Goal: Task Accomplishment & Management: Use online tool/utility

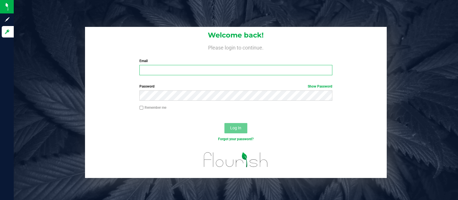
click at [151, 71] on input "Email" at bounding box center [236, 70] width 193 height 10
type input "[EMAIL_ADDRESS][DOMAIN_NAME]"
click at [225, 123] on button "Log In" at bounding box center [236, 128] width 23 height 10
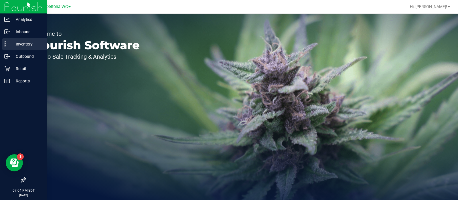
click at [17, 45] on p "Inventory" at bounding box center [27, 44] width 34 height 7
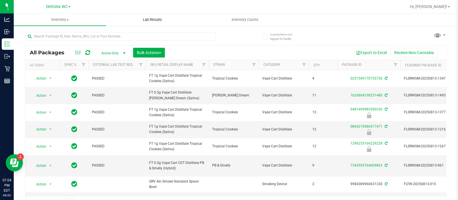
click at [148, 19] on span "Lab Results" at bounding box center [152, 19] width 35 height 5
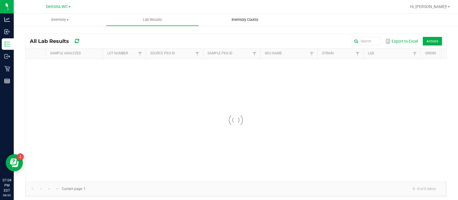
click at [251, 17] on span "Inventory Counts" at bounding box center [245, 19] width 42 height 5
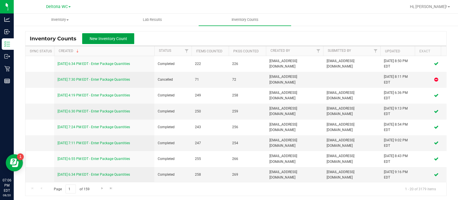
click at [123, 38] on span "New Inventory Count" at bounding box center [109, 38] width 38 height 5
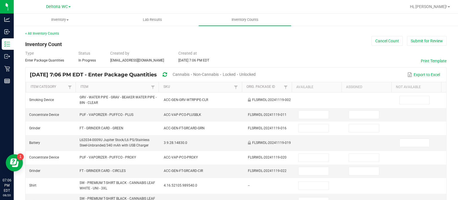
click at [256, 75] on span "Unlocked" at bounding box center [247, 74] width 16 height 5
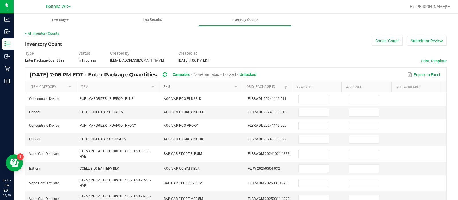
click at [216, 85] on link "SKU" at bounding box center [198, 87] width 69 height 5
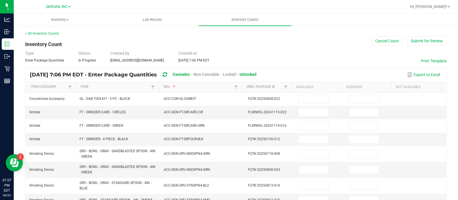
click at [190, 74] on span "Cannabis" at bounding box center [181, 74] width 17 height 5
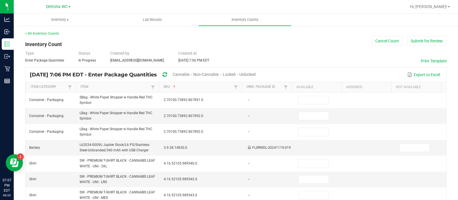
click at [190, 74] on span "Cannabis" at bounding box center [181, 74] width 17 height 5
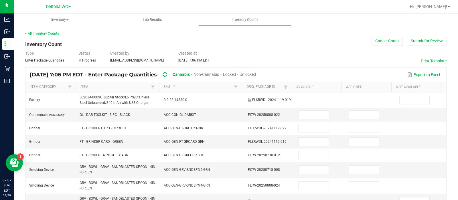
click at [219, 74] on span "Non-Cannabis" at bounding box center [206, 74] width 25 height 5
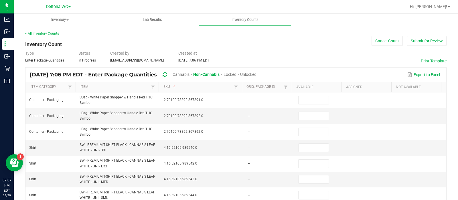
click at [220, 74] on span "Non-Cannabis" at bounding box center [206, 74] width 26 height 5
click at [256, 75] on span "Unlocked" at bounding box center [247, 74] width 16 height 5
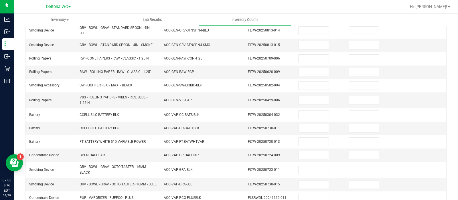
scroll to position [194, 0]
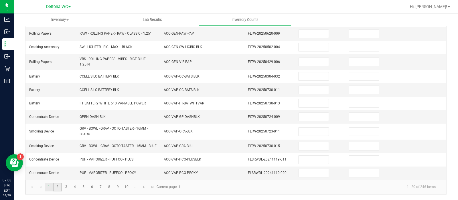
click at [58, 186] on link "2" at bounding box center [57, 187] width 8 height 9
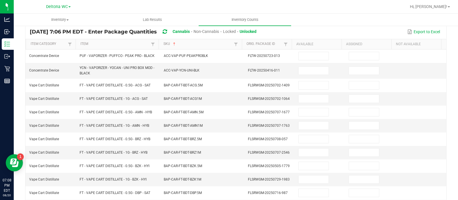
scroll to position [57, 0]
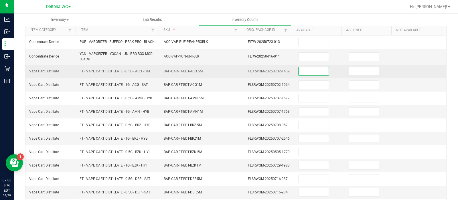
click at [312, 71] on input at bounding box center [314, 71] width 30 height 8
type input "3"
type input "0"
type input "8"
type input "0"
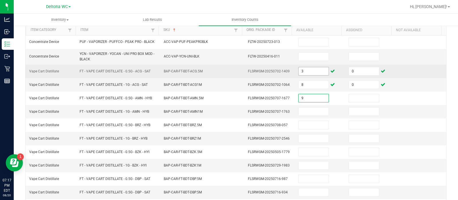
type input "9"
type input "0"
type input "2"
type input "0"
type input "12"
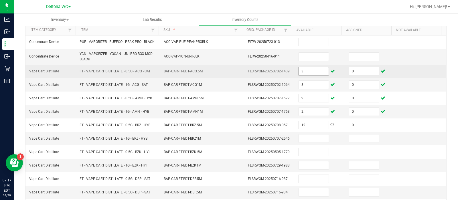
type input "0"
type input "8"
type input "0"
type input "6"
type input "0"
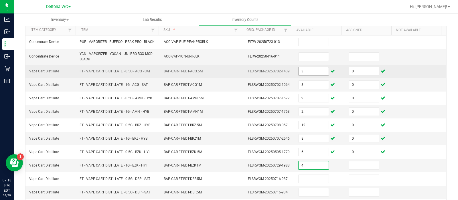
type input "4"
type input "0"
type input "10"
type input "0"
type input "2"
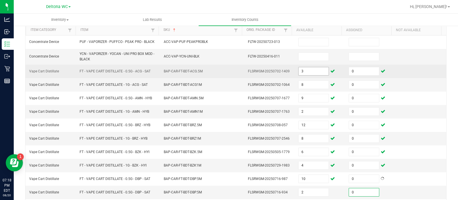
type input "0"
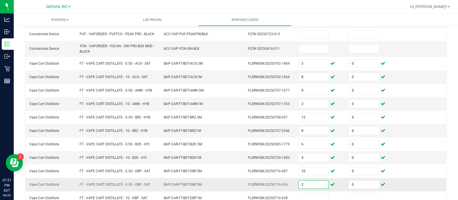
click at [309, 185] on input "2" at bounding box center [314, 185] width 30 height 8
type input "0"
type input "2"
type input "0"
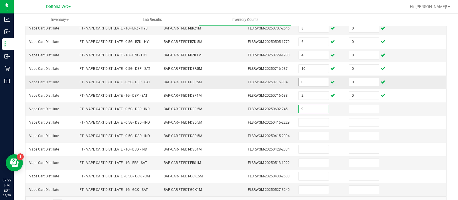
type input "9"
type input "0"
type input "11"
type input "0"
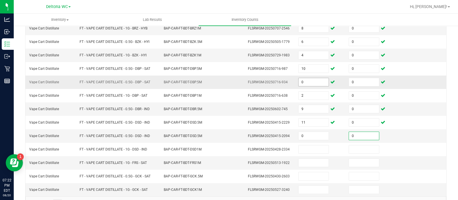
type input "0"
type input "12"
type input "0"
type input "5"
type input "0"
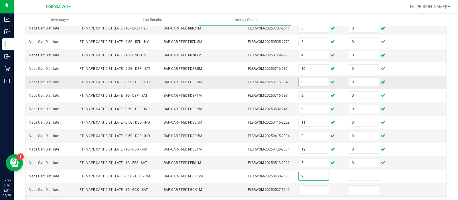
type input "2"
type input "0"
type input "7"
type input "0"
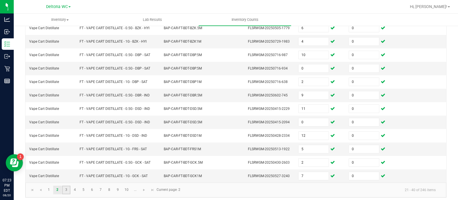
click at [65, 186] on link "3" at bounding box center [66, 190] width 8 height 9
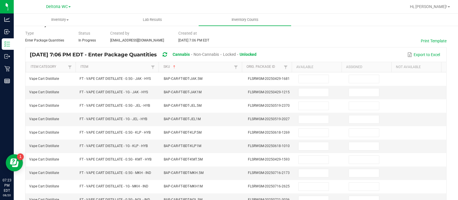
scroll to position [0, 0]
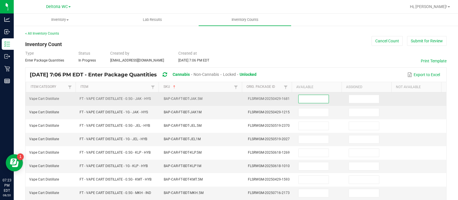
click at [311, 97] on input at bounding box center [314, 99] width 30 height 8
type input "7"
type input "0"
type input "10"
type input "0"
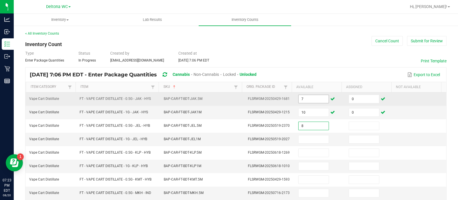
type input "8"
type input "0"
type input "3"
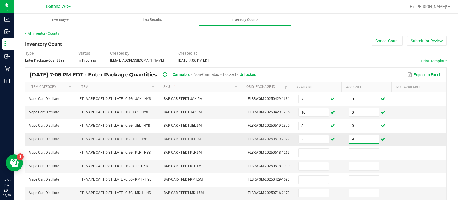
click at [351, 138] on input "9" at bounding box center [364, 139] width 30 height 8
type input "0"
type input "2"
type input "0"
type input "2"
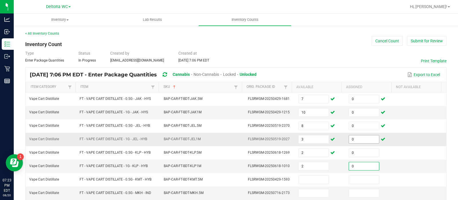
type input "0"
type input "1"
type input "0"
type input "4"
type input "0"
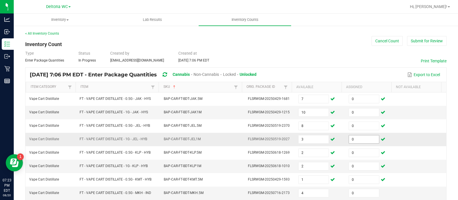
scroll to position [98, 0]
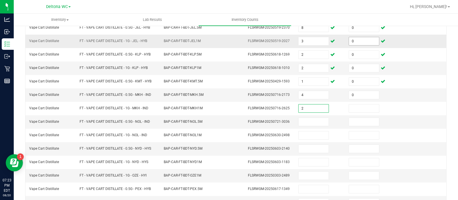
type input "2"
type input "0"
type input "9"
type input "0"
type input "3"
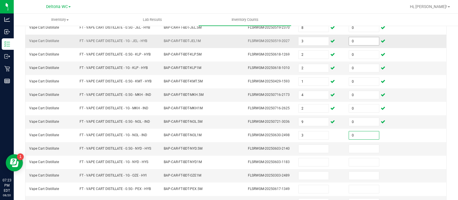
type input "0"
type input "5"
type input "0"
type input "9"
type input "0"
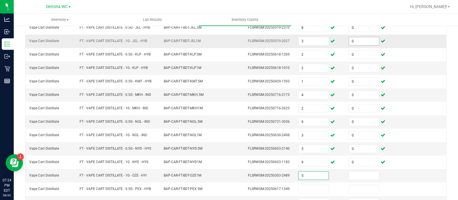
type input "5"
type input "0"
type input "8"
type input "0"
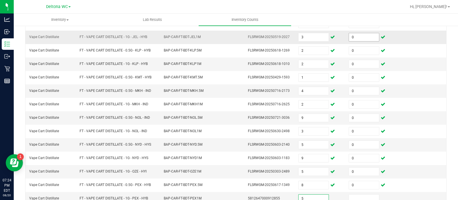
type input "5"
type input "0"
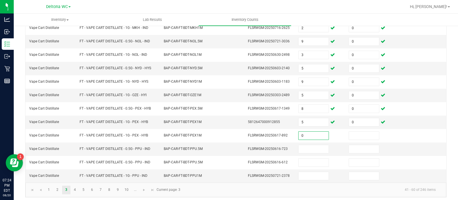
type input "0"
type input "2"
type input "0"
type input "6"
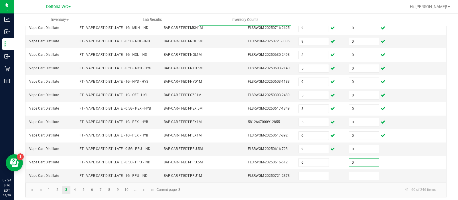
type input "0"
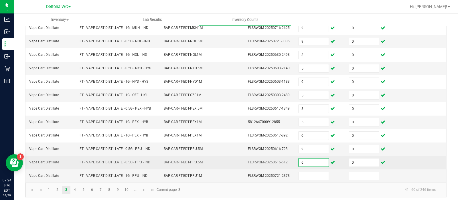
click at [309, 159] on input "6" at bounding box center [314, 163] width 30 height 8
type input "0"
type input "6"
type input "0"
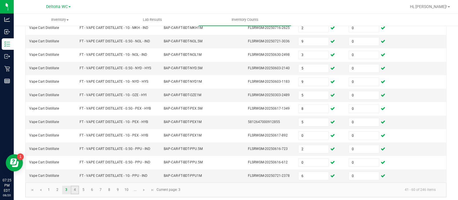
click at [75, 186] on link "4" at bounding box center [75, 190] width 8 height 9
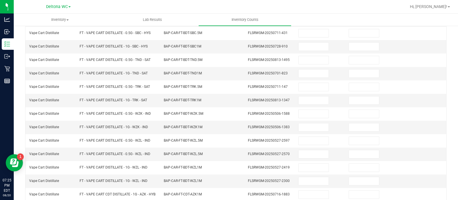
scroll to position [0, 0]
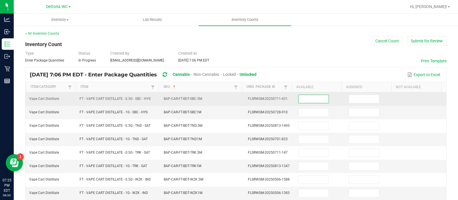
click at [299, 98] on input at bounding box center [314, 99] width 30 height 8
type input "5"
type input "0"
type input "5"
type input "0"
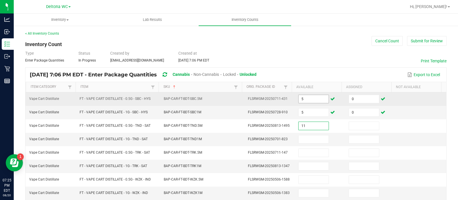
type input "11"
type input "0"
type input "8"
type input "0"
type input "5"
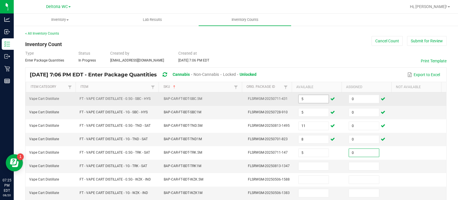
type input "0"
type input "3"
type input "0"
type input "7"
type input "0"
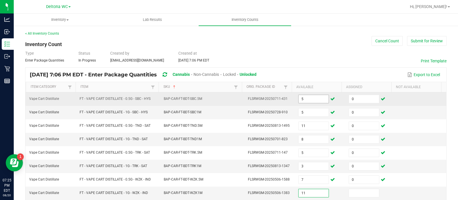
type input "11"
type input "0"
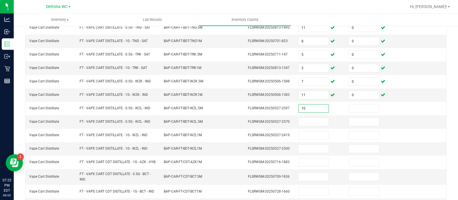
type input "10"
type input "0"
type input "9"
type input "0"
click at [307, 118] on input "9" at bounding box center [314, 122] width 30 height 8
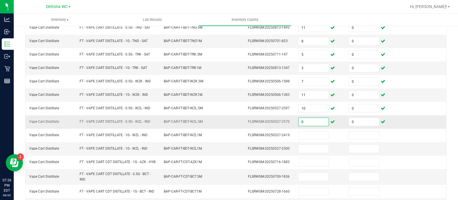
type input "0"
type input "9"
type input "0"
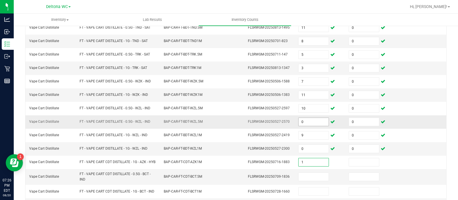
type input "1"
type input "0"
type input "3"
type input "0"
type input "9"
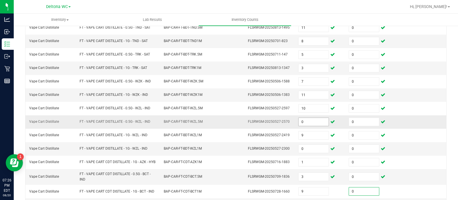
type input "0"
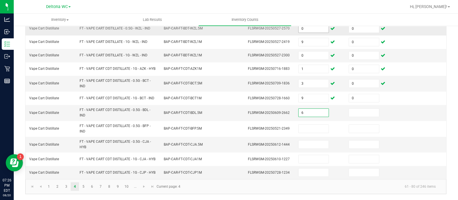
type input "6"
type input "0"
type input "4"
type input "0"
type input "4"
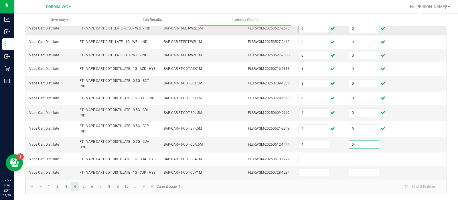
type input "0"
type input "12"
type input "0"
type input "5"
type input "0"
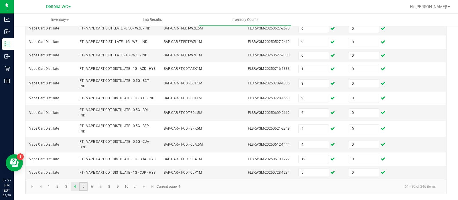
click at [82, 187] on link "5" at bounding box center [83, 186] width 8 height 9
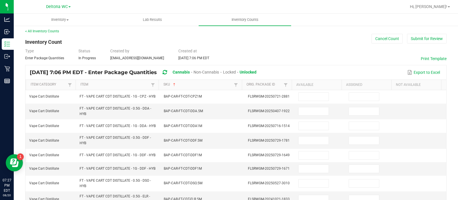
scroll to position [0, 0]
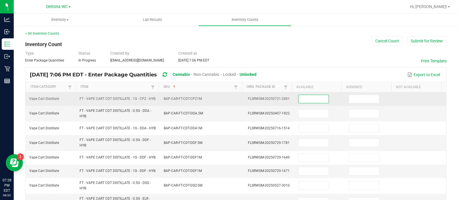
click at [310, 103] on input at bounding box center [314, 99] width 30 height 8
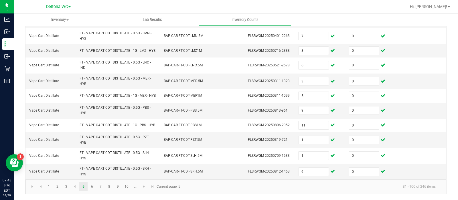
scroll to position [229, 0]
click at [93, 186] on link "6" at bounding box center [92, 186] width 8 height 9
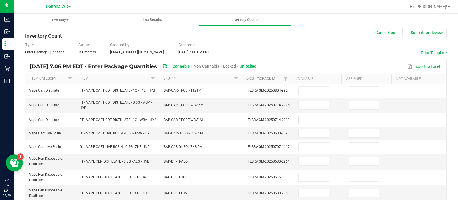
scroll to position [0, 0]
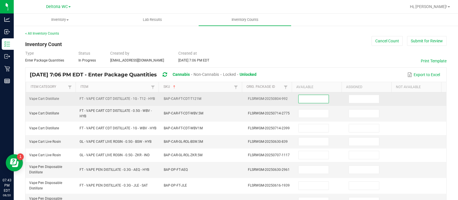
click at [313, 101] on input at bounding box center [314, 99] width 30 height 8
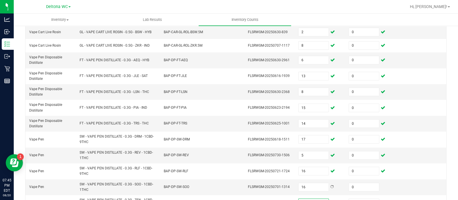
scroll to position [209, 0]
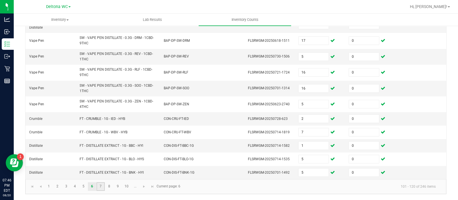
click at [99, 186] on link "7" at bounding box center [101, 186] width 8 height 9
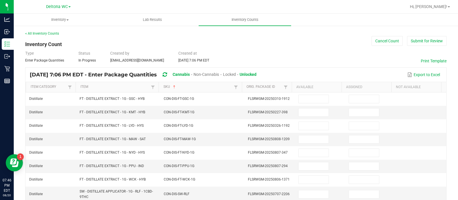
scroll to position [0, 0]
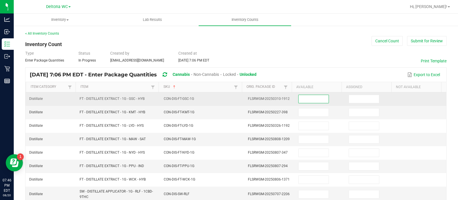
click at [301, 96] on input at bounding box center [314, 99] width 30 height 8
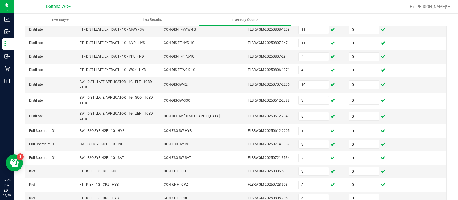
scroll to position [186, 0]
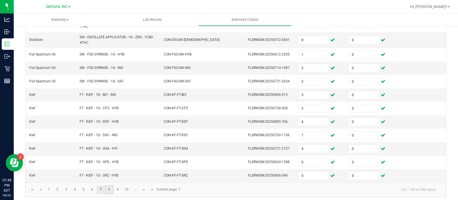
click at [110, 186] on link "8" at bounding box center [109, 190] width 8 height 9
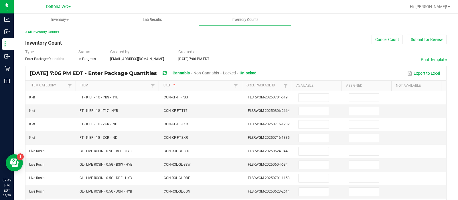
scroll to position [0, 0]
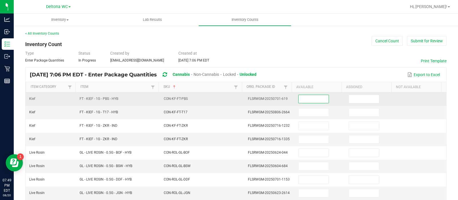
click at [307, 102] on input at bounding box center [314, 99] width 30 height 8
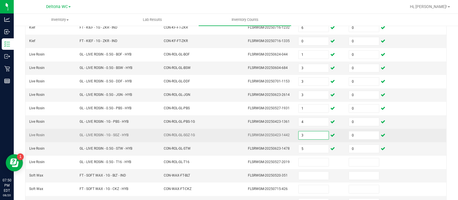
click at [307, 131] on input "3" at bounding box center [314, 135] width 30 height 8
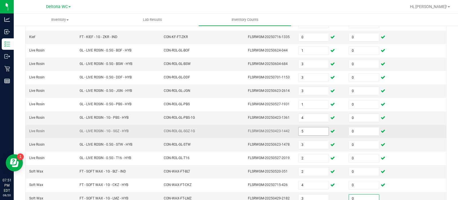
scroll to position [181, 0]
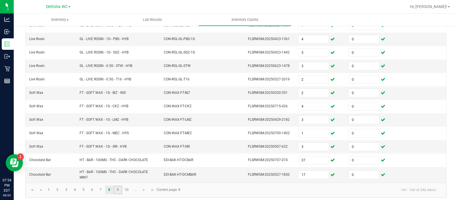
click at [116, 187] on link "9" at bounding box center [118, 190] width 8 height 9
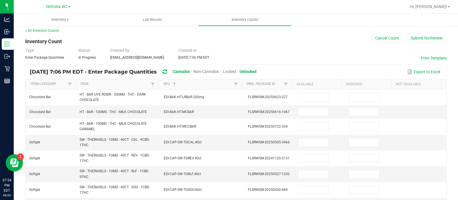
scroll to position [0, 0]
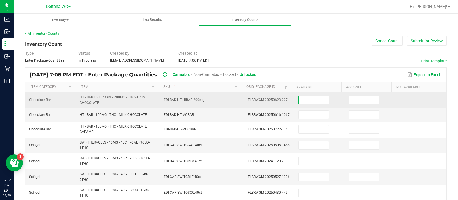
click at [312, 96] on input at bounding box center [314, 100] width 30 height 8
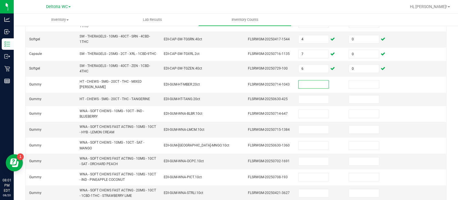
scroll to position [172, 0]
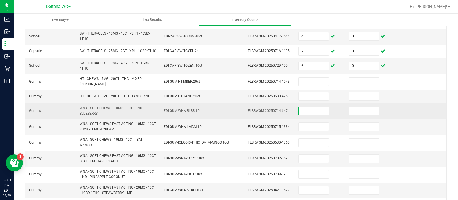
click at [299, 110] on input at bounding box center [314, 111] width 30 height 8
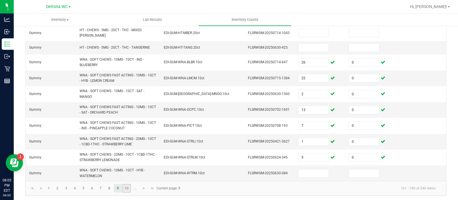
click at [127, 185] on link "10" at bounding box center [127, 188] width 8 height 9
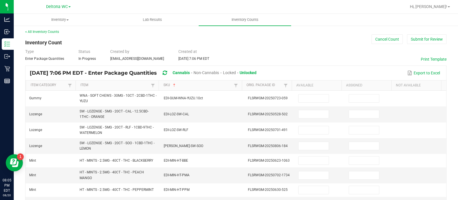
scroll to position [0, 0]
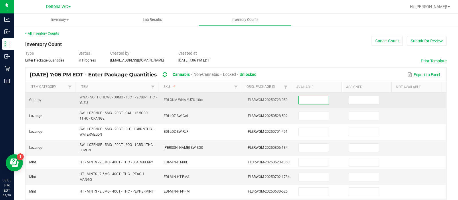
click at [315, 100] on input at bounding box center [314, 100] width 30 height 8
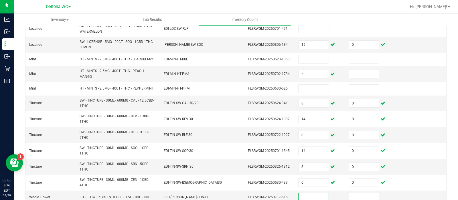
scroll to position [206, 0]
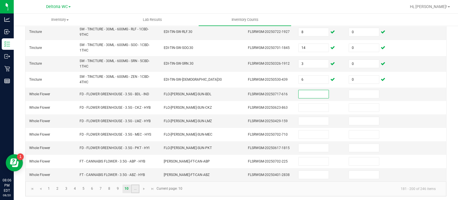
click at [135, 188] on link "..." at bounding box center [135, 189] width 8 height 9
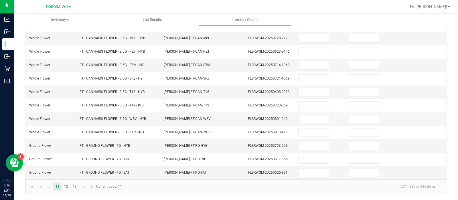
scroll to position [179, 0]
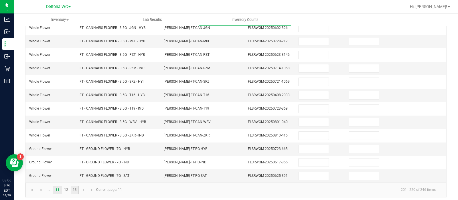
click at [74, 188] on link "13" at bounding box center [75, 190] width 8 height 9
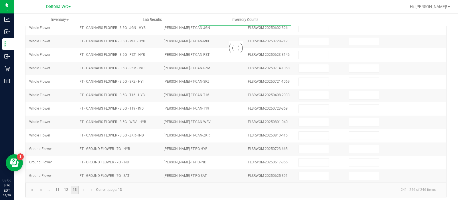
scroll to position [0, 0]
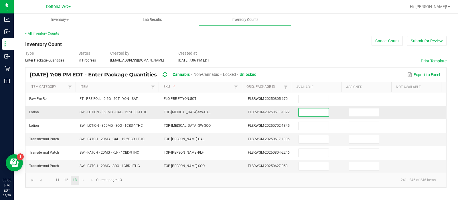
click at [320, 112] on input at bounding box center [314, 113] width 30 height 8
click at [320, 112] on input "10" at bounding box center [314, 113] width 30 height 8
click at [66, 179] on link "12" at bounding box center [66, 180] width 8 height 9
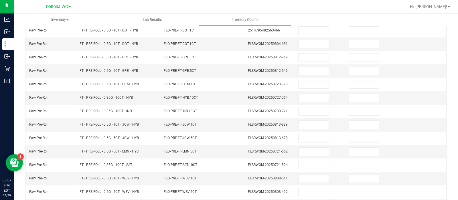
scroll to position [179, 0]
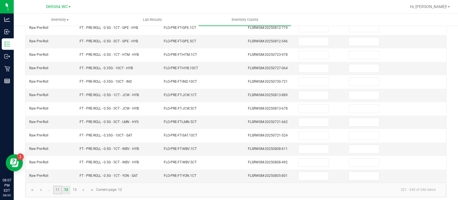
click at [59, 186] on link "11" at bounding box center [57, 190] width 8 height 9
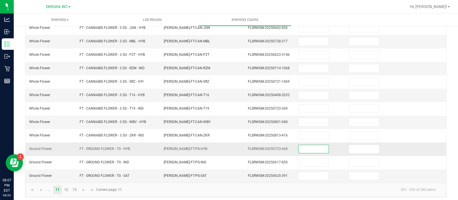
click at [314, 145] on input at bounding box center [314, 149] width 30 height 8
click at [50, 187] on link "..." at bounding box center [49, 190] width 8 height 9
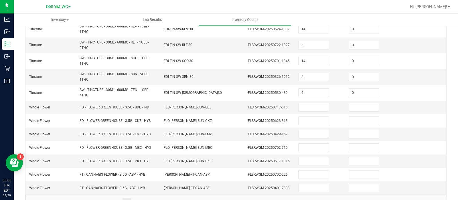
scroll to position [206, 0]
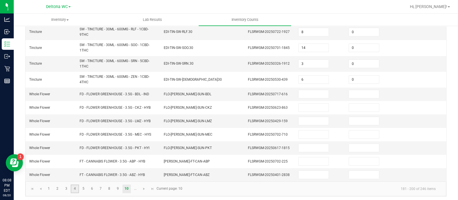
click at [76, 186] on link "4" at bounding box center [75, 189] width 8 height 9
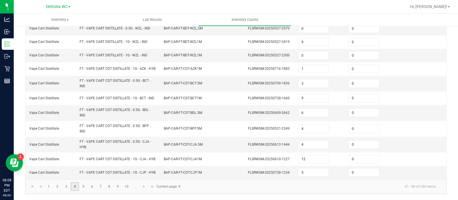
scroll to position [196, 0]
click at [82, 187] on link "5" at bounding box center [83, 186] width 8 height 9
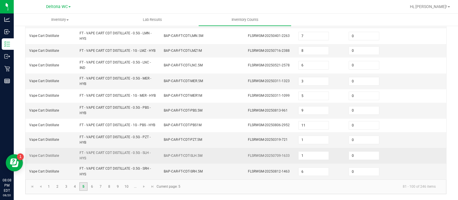
scroll to position [229, 0]
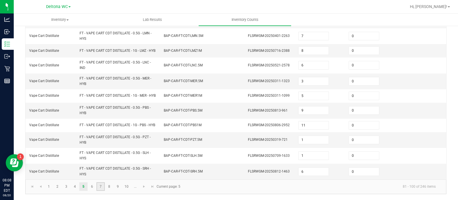
click at [103, 188] on link "7" at bounding box center [101, 186] width 8 height 9
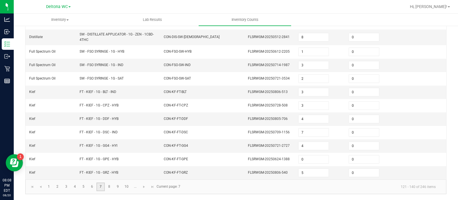
scroll to position [186, 0]
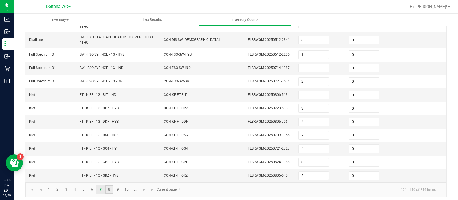
click at [108, 187] on link "8" at bounding box center [109, 190] width 8 height 9
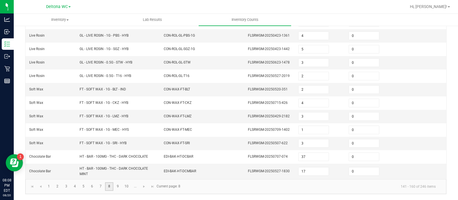
scroll to position [181, 0]
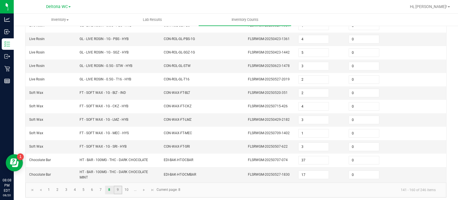
click at [119, 187] on link "9" at bounding box center [118, 190] width 8 height 9
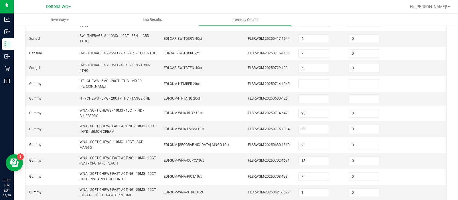
scroll to position [172, 0]
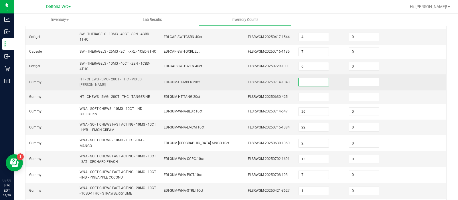
click at [303, 82] on input at bounding box center [314, 82] width 30 height 8
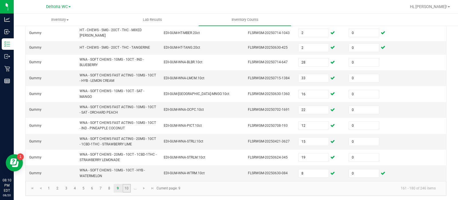
click at [128, 186] on link "10" at bounding box center [127, 188] width 8 height 9
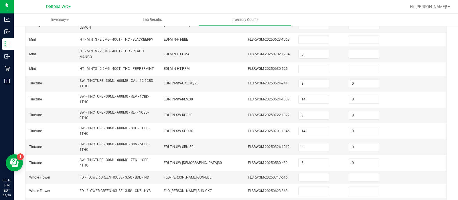
scroll to position [34, 0]
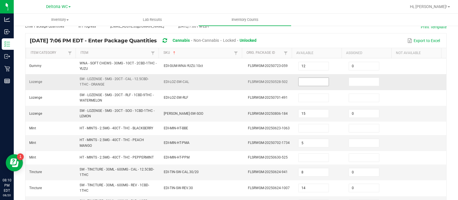
click at [300, 82] on input at bounding box center [314, 82] width 30 height 8
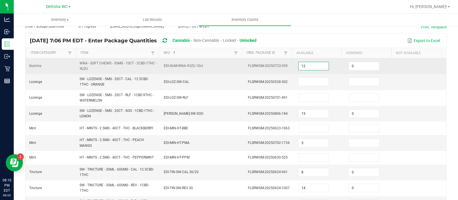
click at [308, 64] on input "12" at bounding box center [314, 66] width 30 height 8
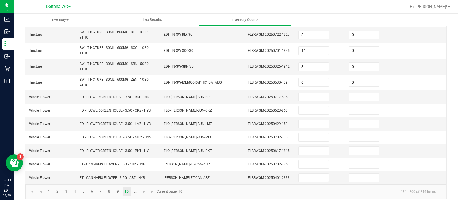
scroll to position [203, 0]
click at [312, 98] on input at bounding box center [314, 98] width 30 height 8
click at [136, 192] on link "..." at bounding box center [135, 192] width 8 height 9
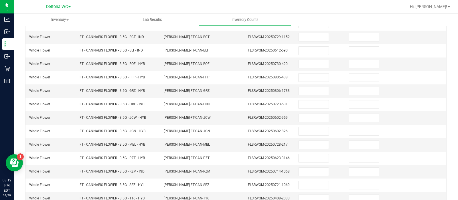
scroll to position [21, 0]
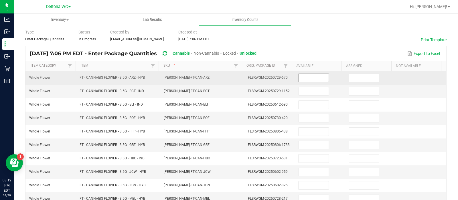
click at [301, 79] on input at bounding box center [314, 78] width 30 height 8
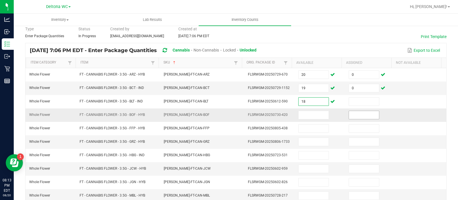
scroll to position [25, 0]
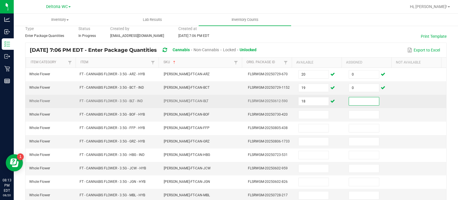
click at [362, 101] on input at bounding box center [364, 101] width 30 height 8
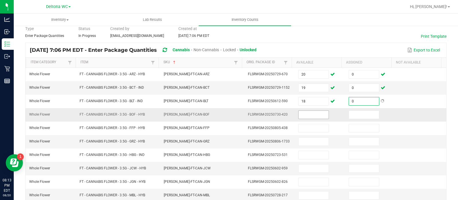
click at [311, 113] on input at bounding box center [314, 115] width 30 height 8
click at [349, 117] on input at bounding box center [364, 115] width 30 height 8
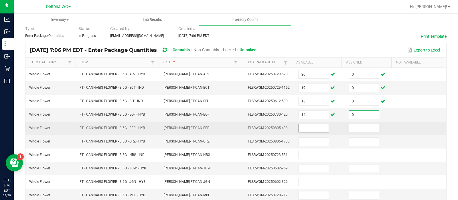
click at [300, 129] on input at bounding box center [314, 128] width 30 height 8
click at [360, 127] on input at bounding box center [364, 128] width 30 height 8
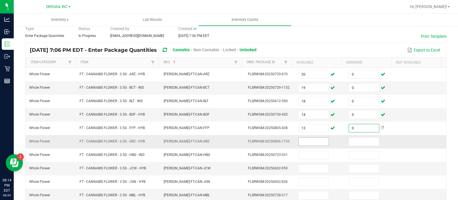
click at [300, 141] on input at bounding box center [314, 142] width 30 height 8
click at [349, 138] on input at bounding box center [364, 142] width 30 height 8
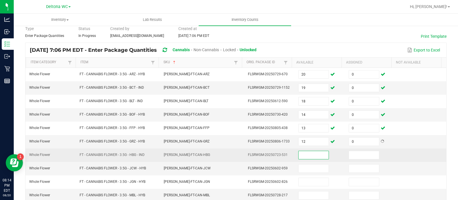
click at [311, 152] on input at bounding box center [314, 155] width 30 height 8
click at [350, 155] on input at bounding box center [364, 155] width 30 height 8
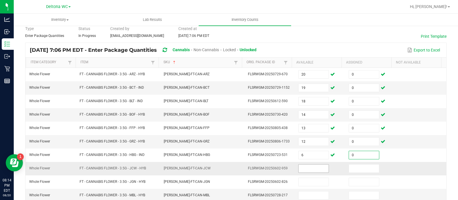
click at [305, 167] on input at bounding box center [314, 169] width 30 height 8
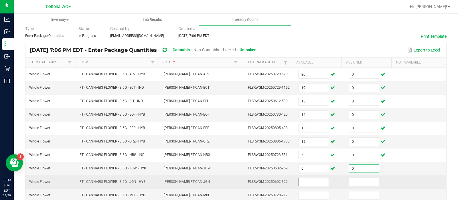
click at [304, 179] on input at bounding box center [314, 182] width 30 height 8
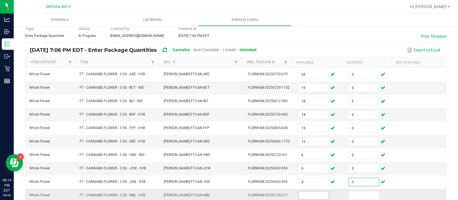
click at [302, 192] on input at bounding box center [314, 196] width 30 height 8
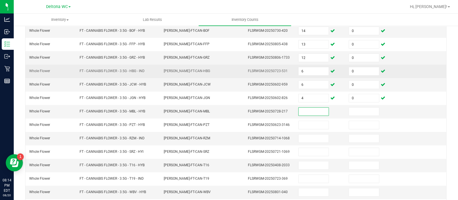
scroll to position [109, 0]
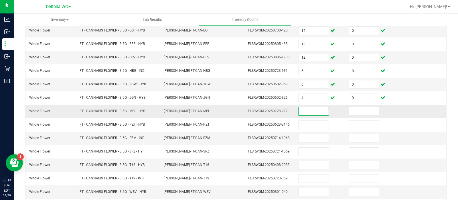
click at [305, 107] on input at bounding box center [314, 111] width 30 height 8
click at [350, 111] on input at bounding box center [364, 111] width 30 height 8
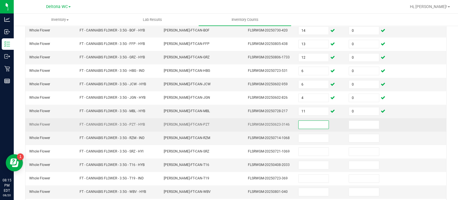
click at [299, 122] on input at bounding box center [314, 125] width 30 height 8
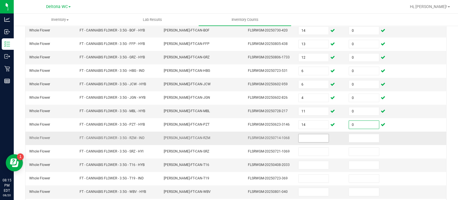
click at [301, 139] on input at bounding box center [314, 138] width 30 height 8
click at [350, 134] on input at bounding box center [364, 138] width 30 height 8
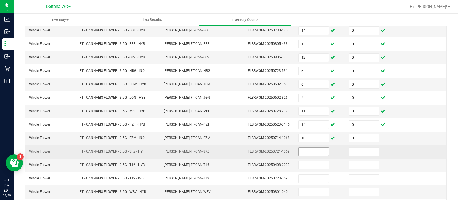
click at [309, 148] on input at bounding box center [314, 152] width 30 height 8
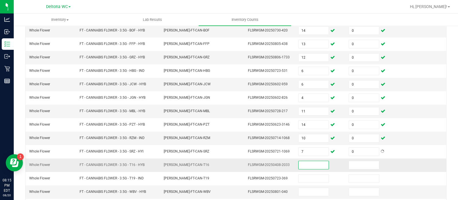
click at [309, 161] on input at bounding box center [314, 165] width 30 height 8
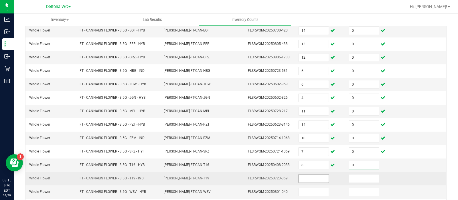
click at [309, 176] on input at bounding box center [314, 179] width 30 height 8
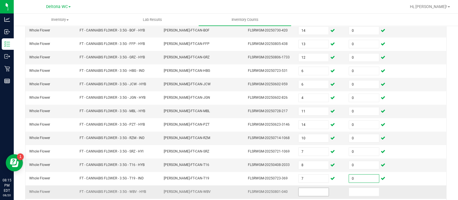
click at [309, 190] on input at bounding box center [314, 192] width 30 height 8
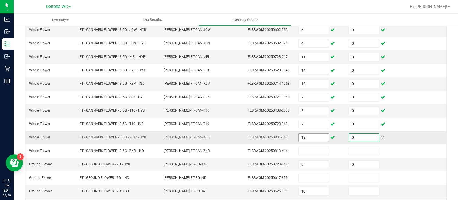
scroll to position [168, 0]
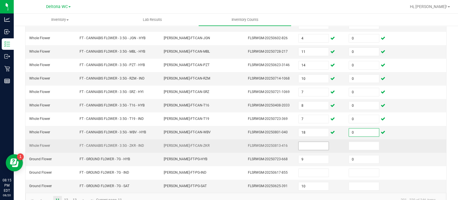
click at [299, 143] on input at bounding box center [314, 146] width 30 height 8
click at [357, 144] on input at bounding box center [364, 146] width 30 height 8
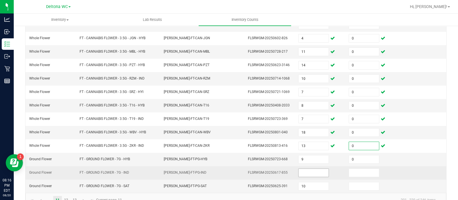
click at [308, 169] on input at bounding box center [314, 173] width 30 height 8
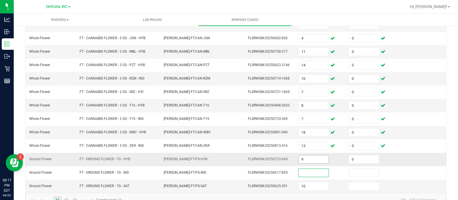
click at [302, 156] on input "9" at bounding box center [314, 160] width 30 height 8
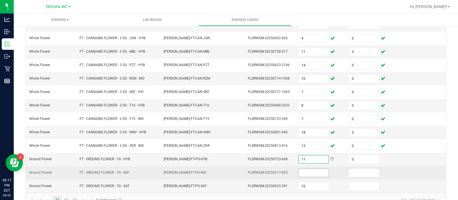
click at [300, 169] on input at bounding box center [314, 173] width 30 height 8
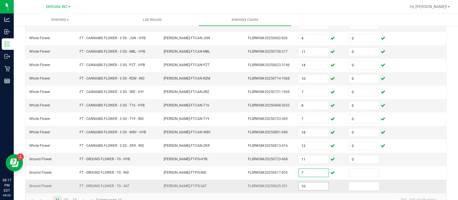
click at [304, 182] on input "10" at bounding box center [314, 186] width 30 height 8
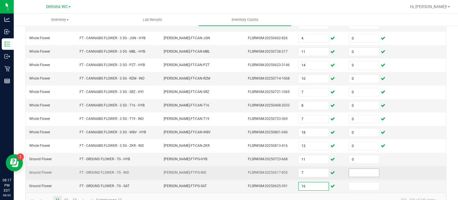
click at [349, 169] on input at bounding box center [364, 173] width 30 height 8
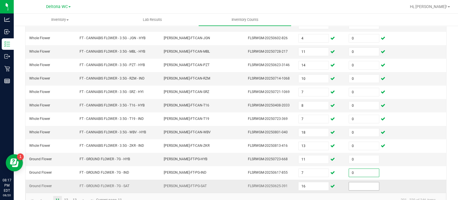
click at [349, 182] on input at bounding box center [364, 186] width 30 height 8
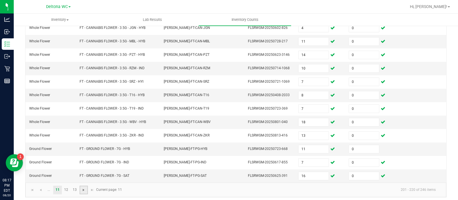
click at [85, 188] on span "Go to the next page" at bounding box center [83, 190] width 5 height 5
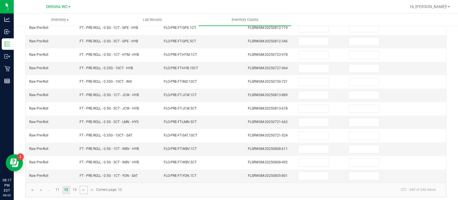
scroll to position [0, 0]
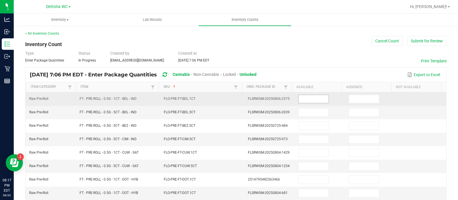
click at [301, 100] on input at bounding box center [314, 99] width 30 height 8
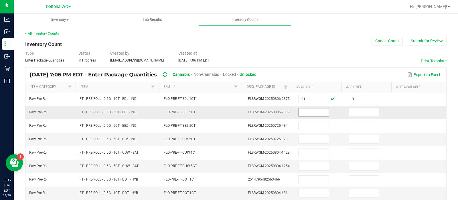
click at [302, 114] on input at bounding box center [314, 113] width 30 height 8
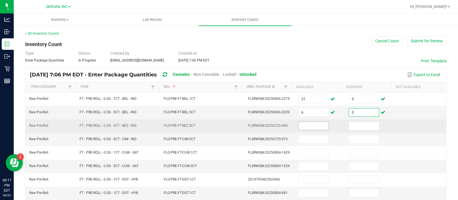
click at [309, 124] on input at bounding box center [314, 126] width 30 height 8
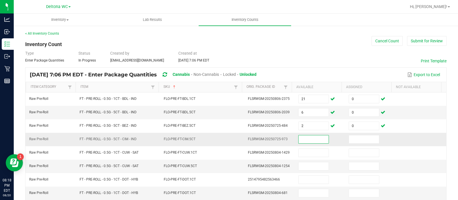
click at [308, 139] on input at bounding box center [314, 139] width 30 height 8
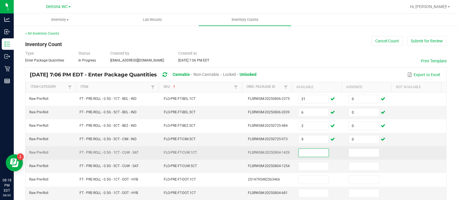
click at [306, 153] on input at bounding box center [314, 153] width 30 height 8
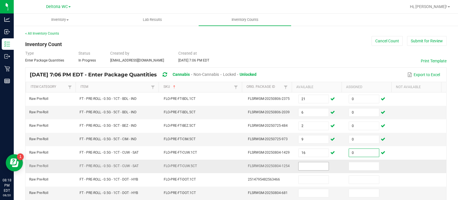
click at [306, 167] on input at bounding box center [314, 166] width 30 height 8
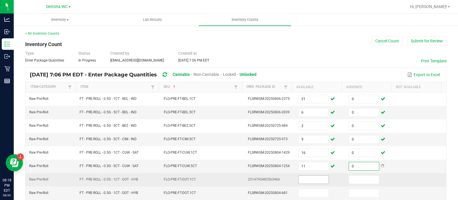
click at [306, 177] on input at bounding box center [314, 180] width 30 height 8
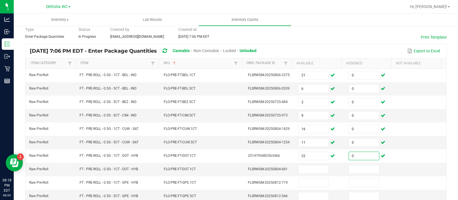
scroll to position [30, 0]
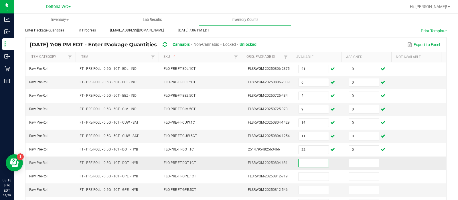
click at [303, 159] on input at bounding box center [314, 163] width 30 height 8
click at [349, 161] on input at bounding box center [364, 163] width 30 height 8
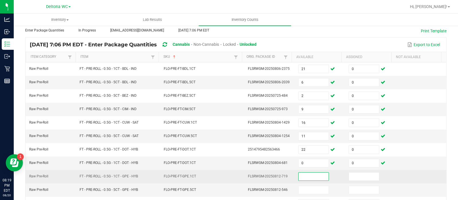
click at [304, 175] on input at bounding box center [314, 177] width 30 height 8
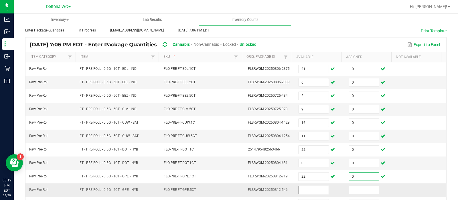
click at [299, 190] on input at bounding box center [314, 190] width 30 height 8
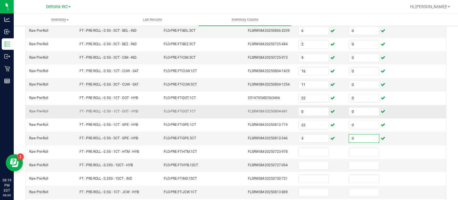
scroll to position [82, 0]
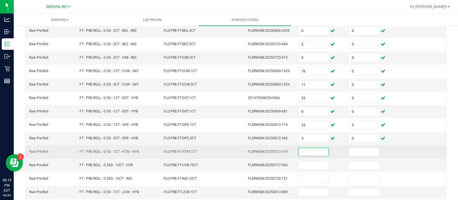
click at [299, 150] on input at bounding box center [314, 152] width 30 height 8
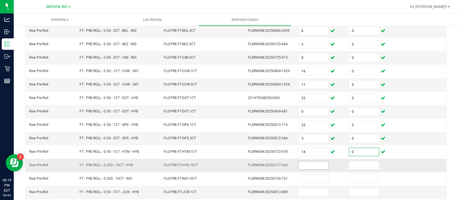
click at [302, 164] on input at bounding box center [314, 166] width 30 height 8
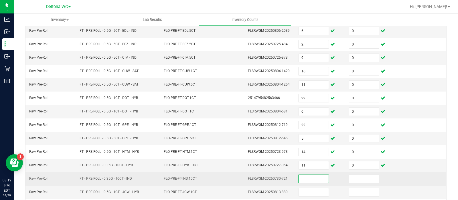
click at [299, 177] on input at bounding box center [314, 179] width 30 height 8
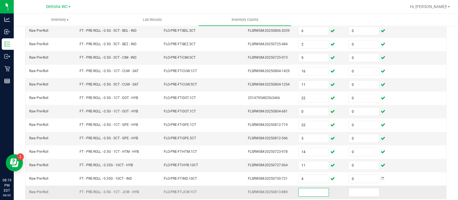
click at [299, 190] on input at bounding box center [314, 192] width 30 height 8
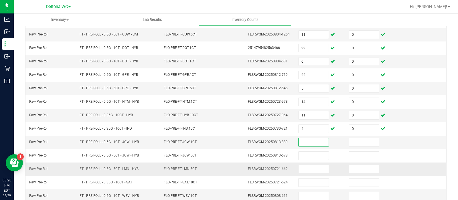
scroll to position [134, 0]
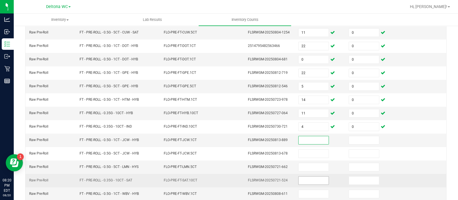
click at [300, 177] on input at bounding box center [314, 181] width 30 height 8
click at [309, 180] on input "10" at bounding box center [314, 181] width 30 height 8
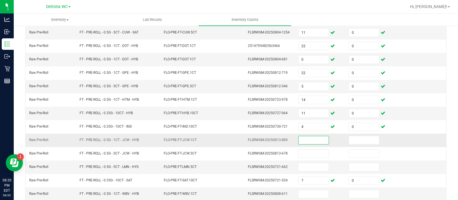
click at [302, 142] on input at bounding box center [314, 140] width 30 height 8
click at [350, 139] on input at bounding box center [364, 140] width 30 height 8
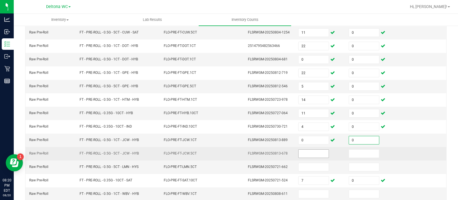
click at [308, 151] on input at bounding box center [314, 154] width 30 height 8
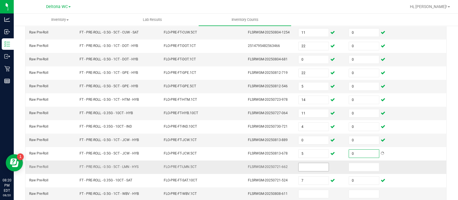
click at [304, 163] on input at bounding box center [314, 167] width 30 height 8
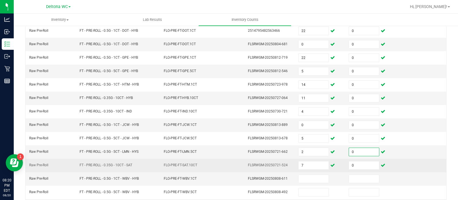
scroll to position [150, 0]
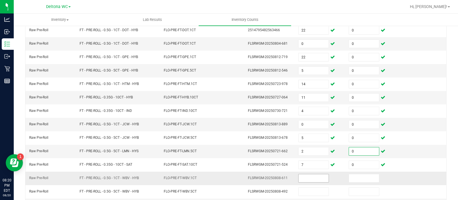
click at [304, 175] on input at bounding box center [314, 178] width 30 height 8
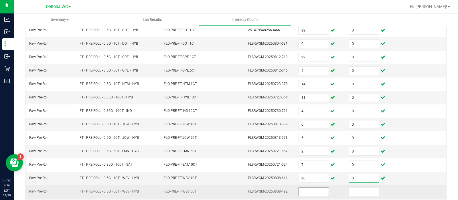
click at [301, 191] on input at bounding box center [314, 192] width 30 height 8
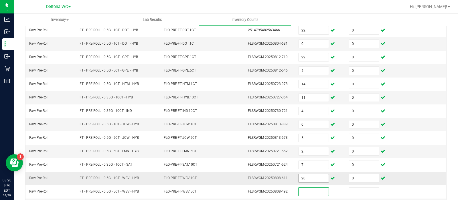
click at [305, 174] on input "20" at bounding box center [314, 178] width 30 height 8
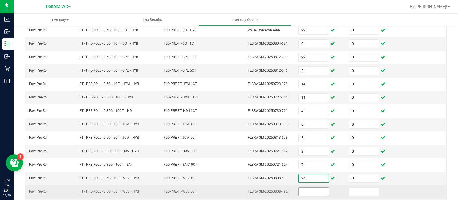
click at [305, 189] on input at bounding box center [314, 192] width 30 height 8
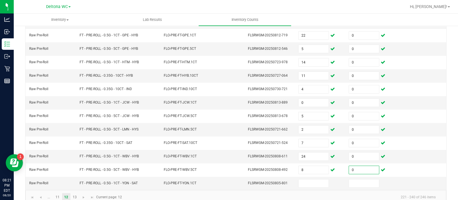
scroll to position [171, 0]
click at [299, 180] on input at bounding box center [314, 184] width 30 height 8
click at [82, 196] on span "Go to the next page" at bounding box center [83, 198] width 5 height 5
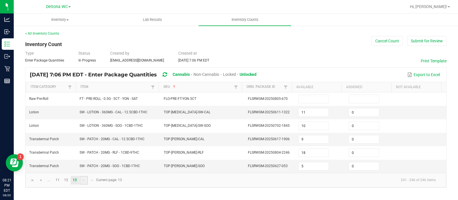
scroll to position [0, 0]
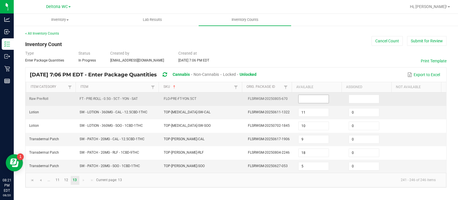
click at [307, 99] on input at bounding box center [314, 99] width 30 height 8
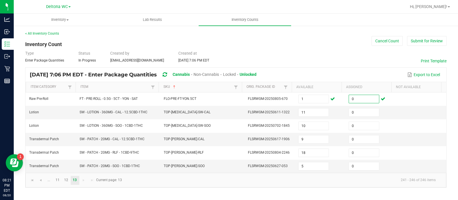
click at [335, 59] on div "Type Enter Package Quantities Status In Progress Created by [EMAIL_ADDRESS][DOM…" at bounding box center [236, 56] width 422 height 13
